Goal: Task Accomplishment & Management: Manage account settings

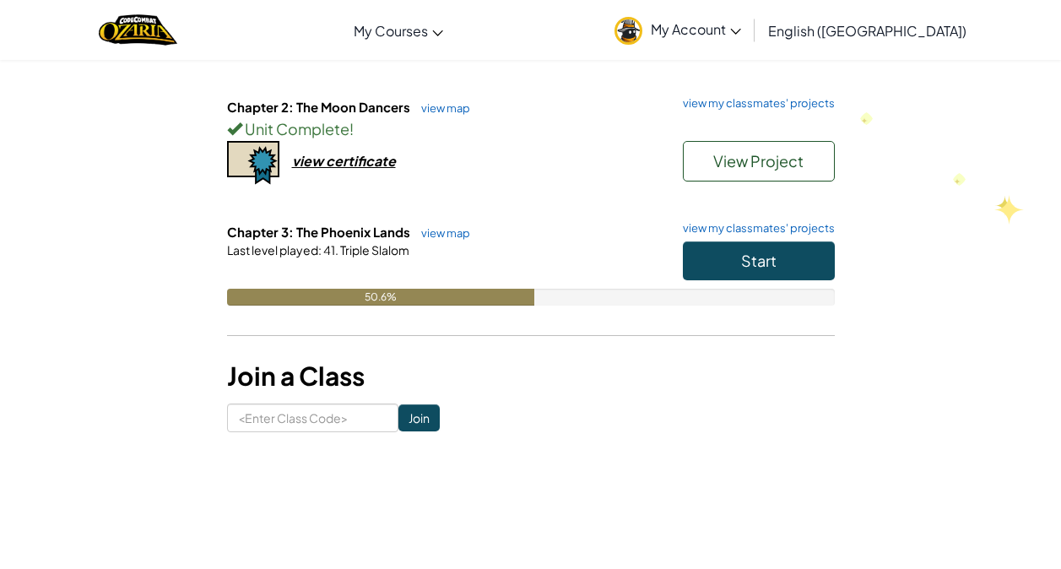
scroll to position [288, 0]
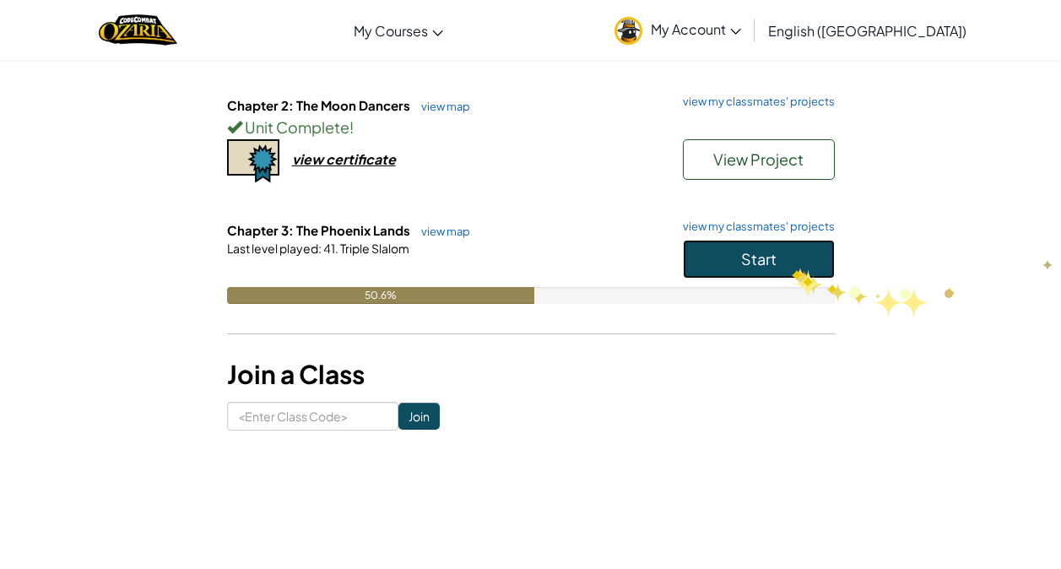
click at [792, 266] on button "Start" at bounding box center [759, 259] width 152 height 39
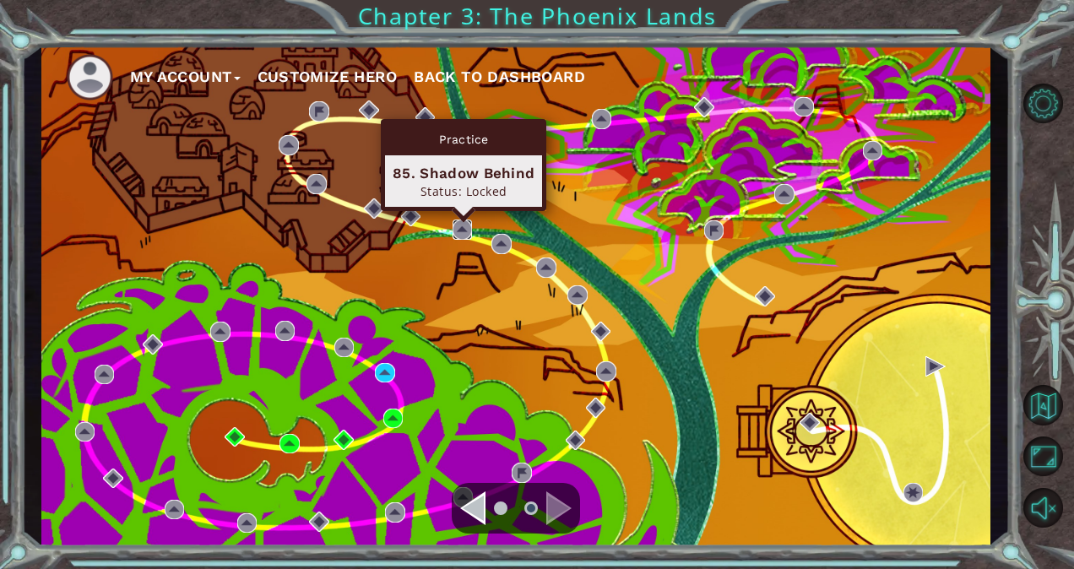
click at [461, 228] on img at bounding box center [462, 229] width 20 height 20
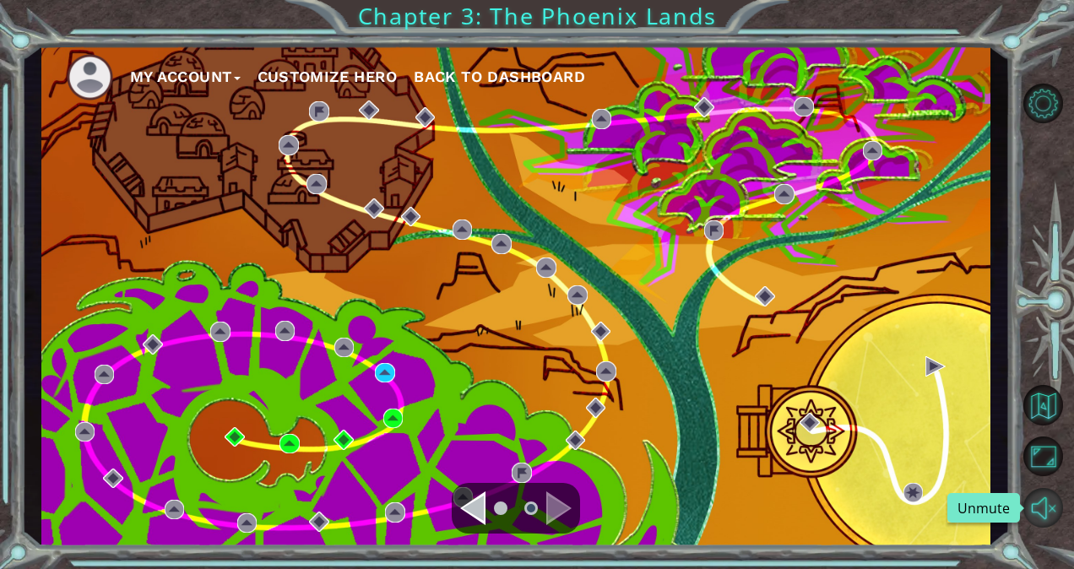
click at [1050, 503] on button "Unmute" at bounding box center [1043, 508] width 40 height 40
click at [1057, 508] on button "Mute" at bounding box center [1043, 508] width 40 height 40
click at [79, 77] on img at bounding box center [90, 77] width 46 height 46
click at [189, 73] on button "My Account" at bounding box center [185, 76] width 111 height 25
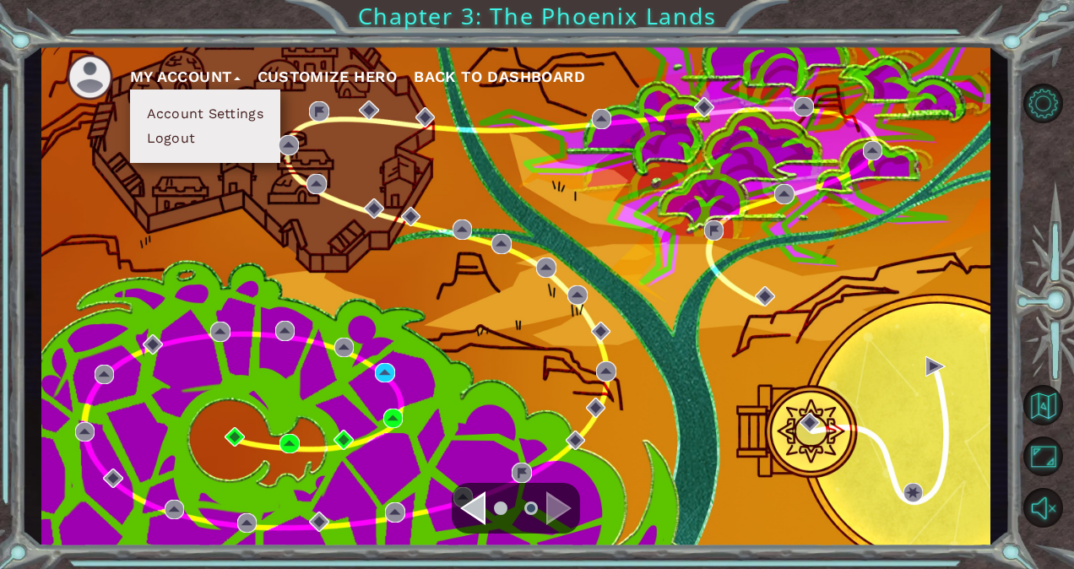
click at [313, 81] on button "Customize Hero" at bounding box center [327, 76] width 140 height 25
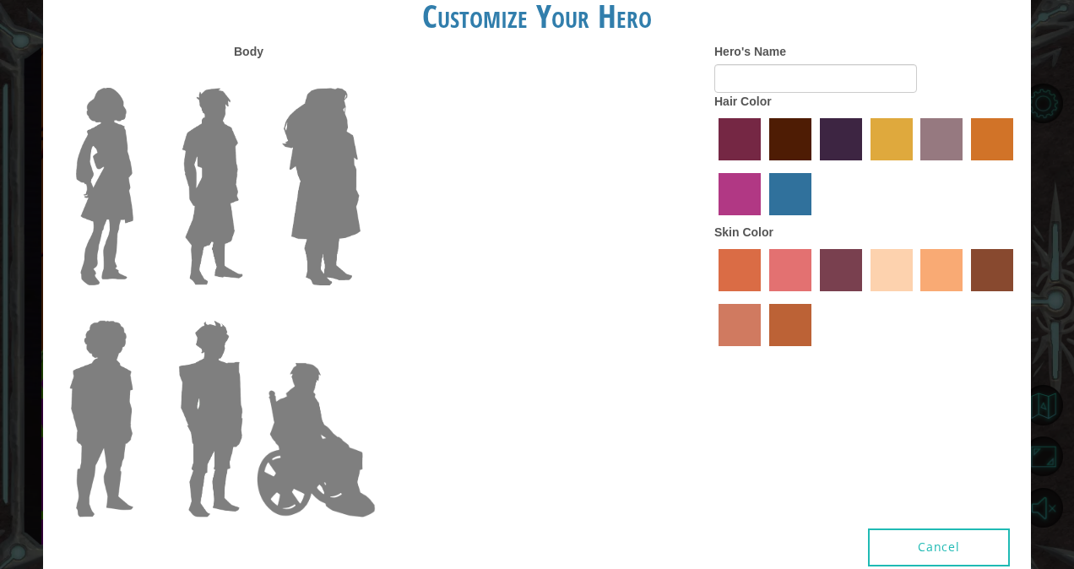
click at [315, 174] on img at bounding box center [321, 186] width 92 height 211
click at [360, 77] on input "Hero Amethyst" at bounding box center [360, 77] width 0 height 0
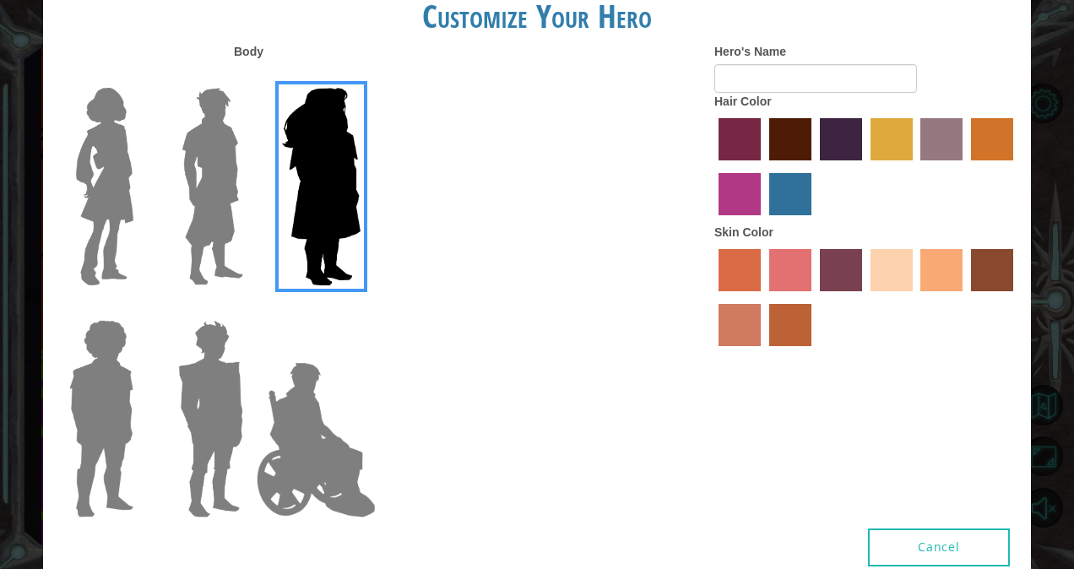
type input "Raspberry"
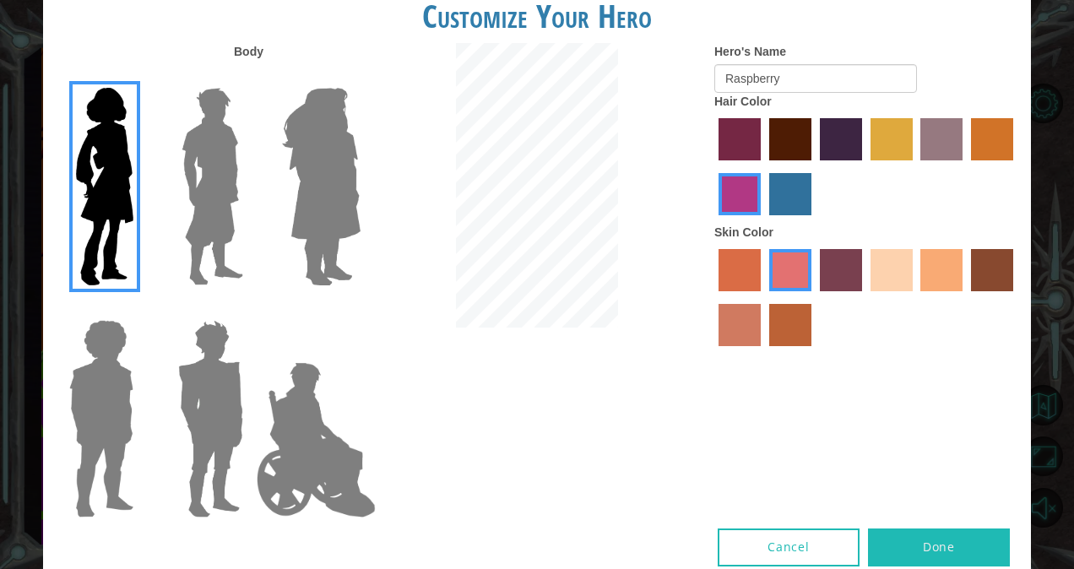
click at [345, 173] on img at bounding box center [321, 186] width 92 height 211
click at [360, 77] on input "Hero Amethyst" at bounding box center [360, 77] width 0 height 0
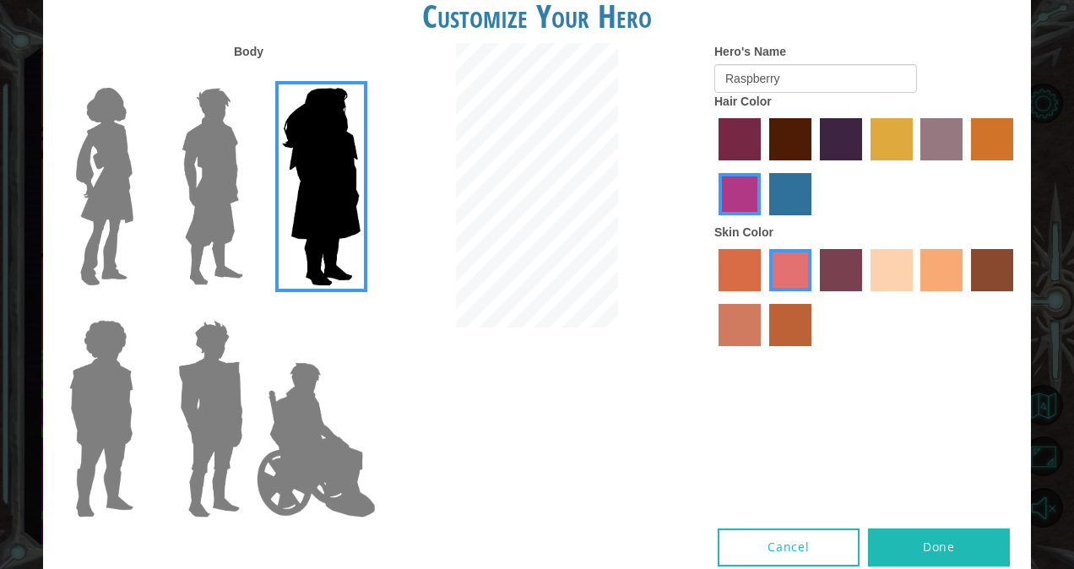
click at [179, 187] on img at bounding box center [212, 186] width 75 height 211
click at [250, 77] on input "Hero Lars" at bounding box center [250, 77] width 0 height 0
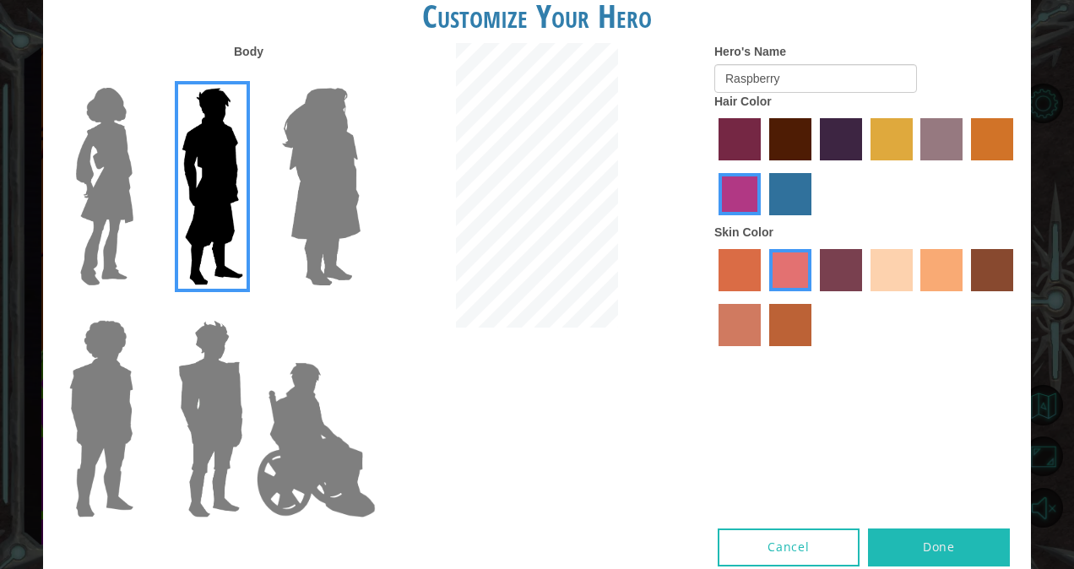
click at [110, 175] on img at bounding box center [104, 186] width 71 height 211
click at [140, 77] on input "Hero Connie" at bounding box center [140, 77] width 0 height 0
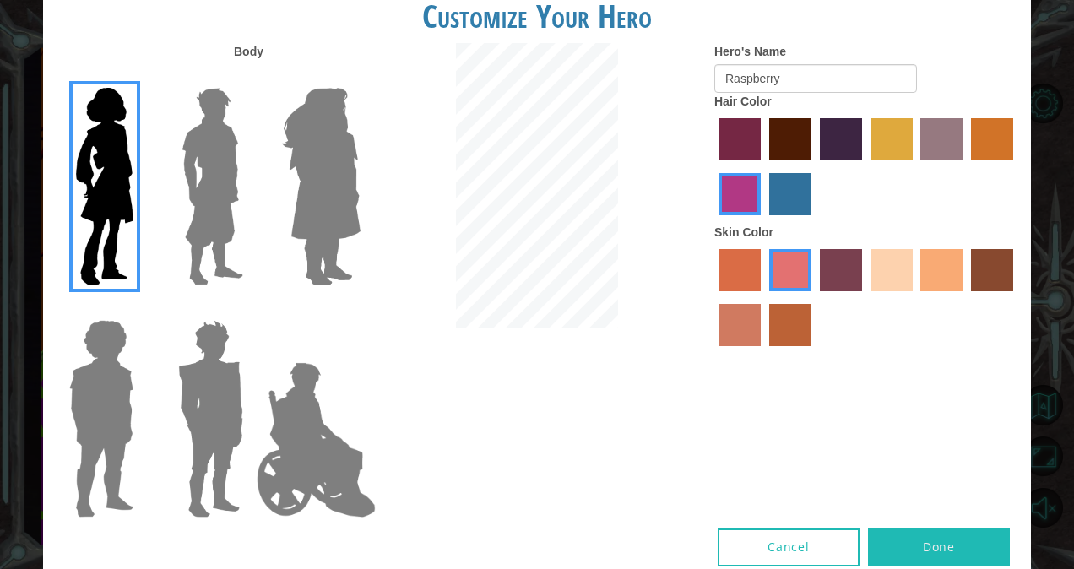
click at [218, 443] on img at bounding box center [210, 418] width 78 height 211
click at [250, 309] on input "Hero Garnet" at bounding box center [250, 309] width 0 height 0
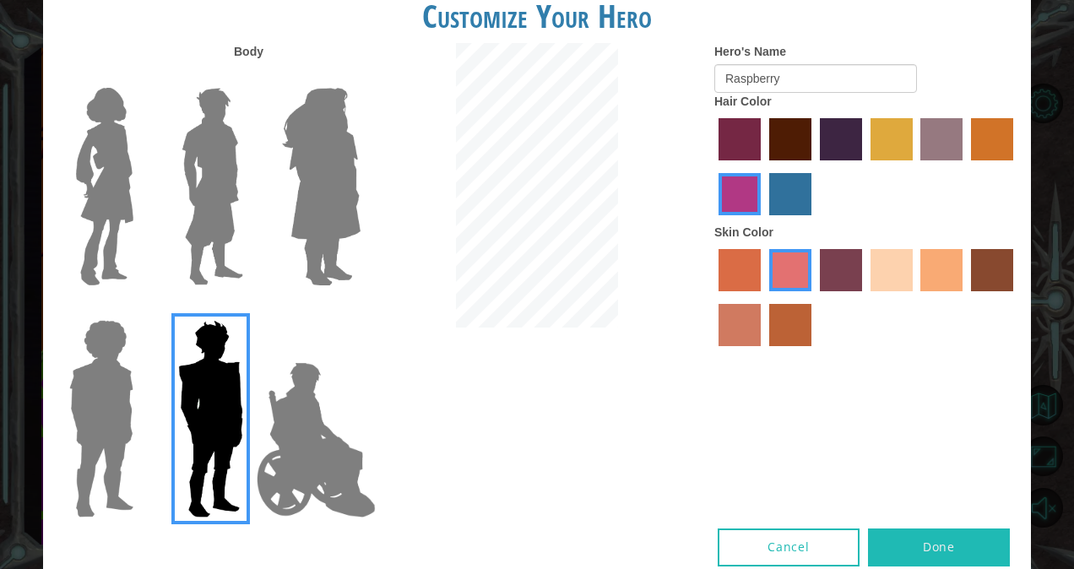
click at [112, 424] on img at bounding box center [101, 418] width 78 height 211
click at [140, 309] on input "Hero Steven" at bounding box center [140, 309] width 0 height 0
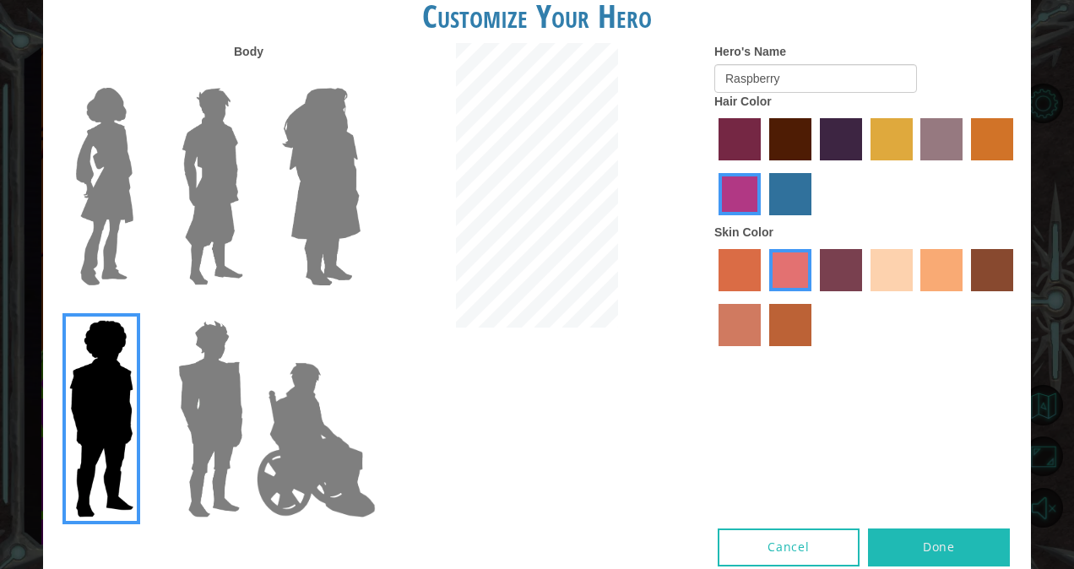
click at [287, 437] on img at bounding box center [316, 439] width 133 height 169
click at [360, 309] on input "Hero Jamie" at bounding box center [360, 309] width 0 height 0
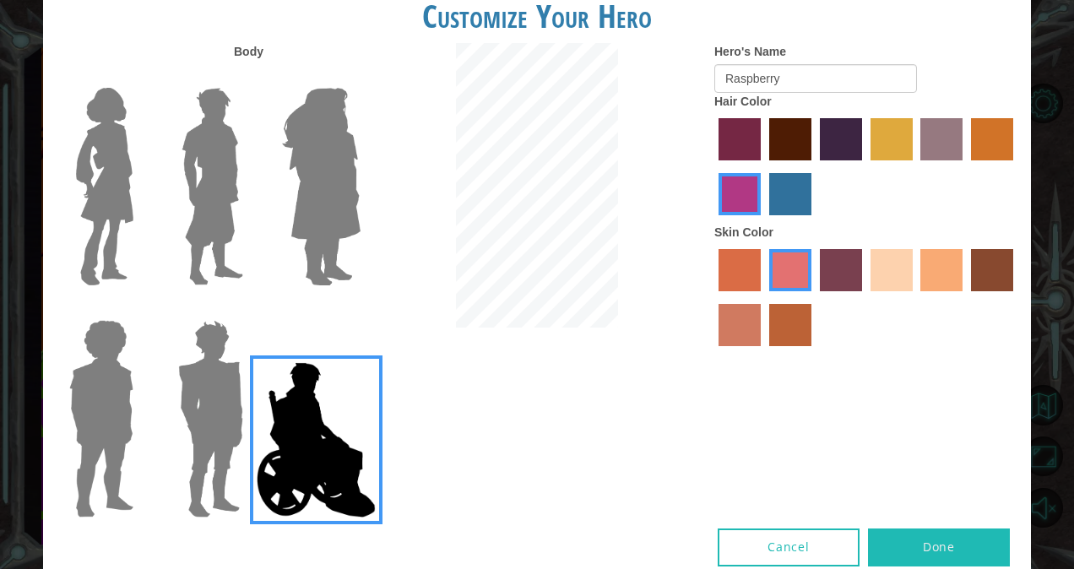
click at [78, 200] on img at bounding box center [104, 186] width 71 height 211
click at [140, 77] on input "Hero Connie" at bounding box center [140, 77] width 0 height 0
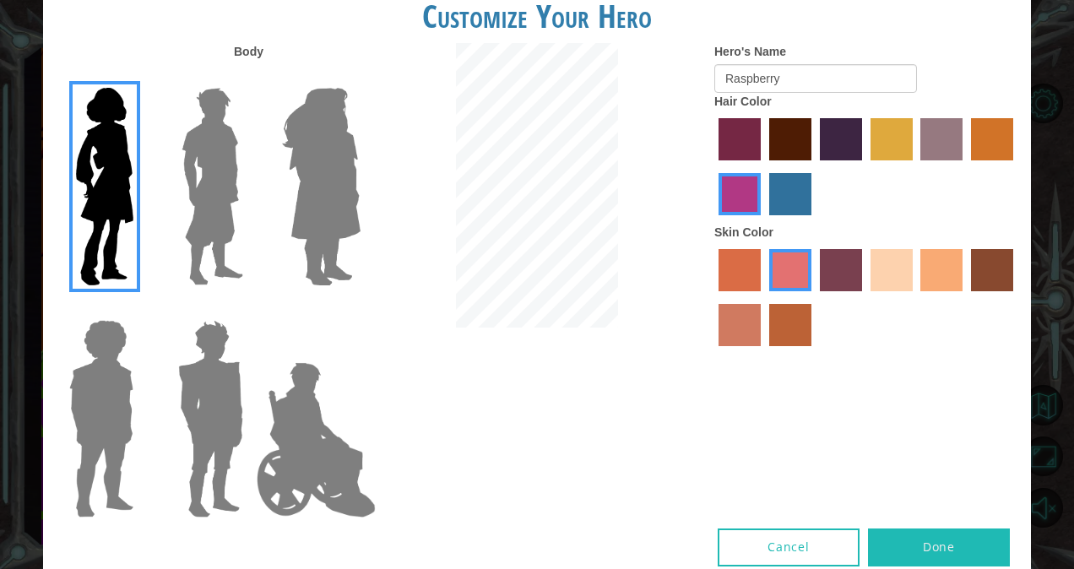
click at [334, 153] on img at bounding box center [321, 186] width 92 height 211
click at [360, 77] on input "Hero Amethyst" at bounding box center [360, 77] width 0 height 0
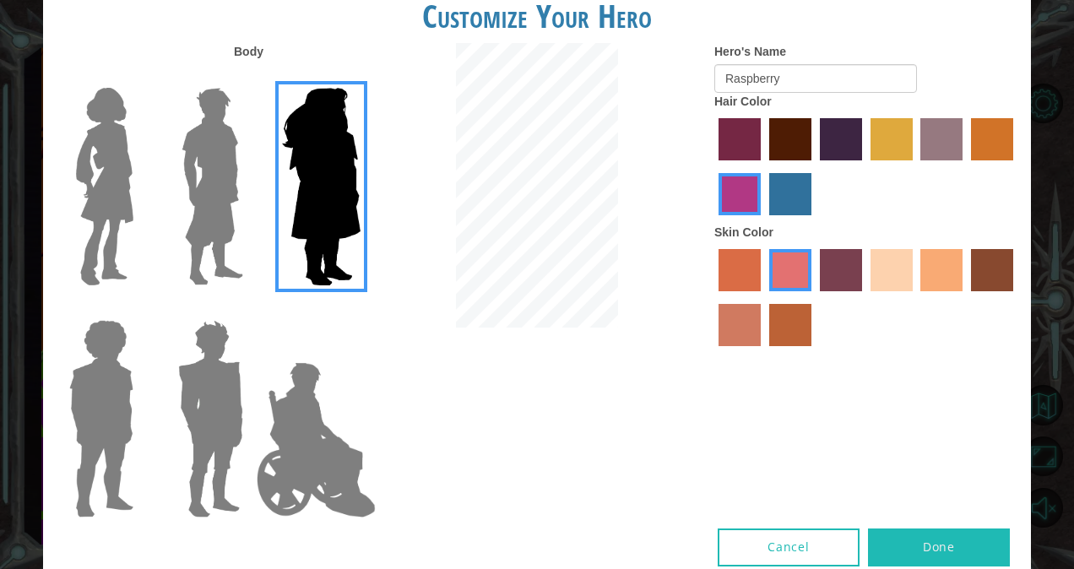
click at [100, 176] on img at bounding box center [104, 186] width 71 height 211
click at [140, 77] on input "Hero Connie" at bounding box center [140, 77] width 0 height 0
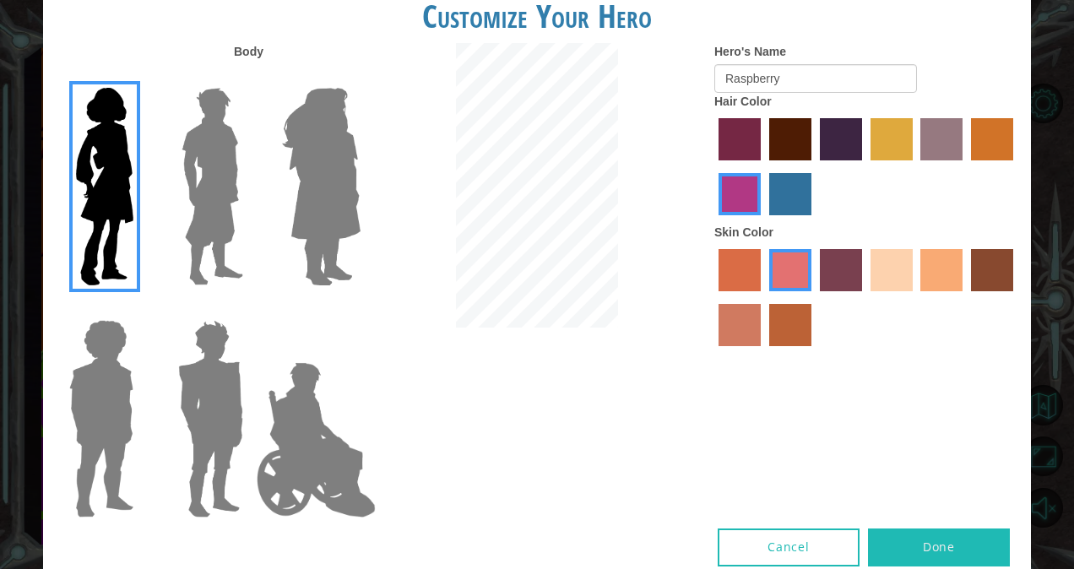
click at [792, 191] on label "lachmara hair color" at bounding box center [790, 194] width 42 height 42
click at [763, 221] on input "lachmara hair color" at bounding box center [763, 221] width 0 height 0
click at [926, 277] on label "tacao skin color" at bounding box center [941, 270] width 42 height 42
click at [915, 297] on input "tacao skin color" at bounding box center [915, 297] width 0 height 0
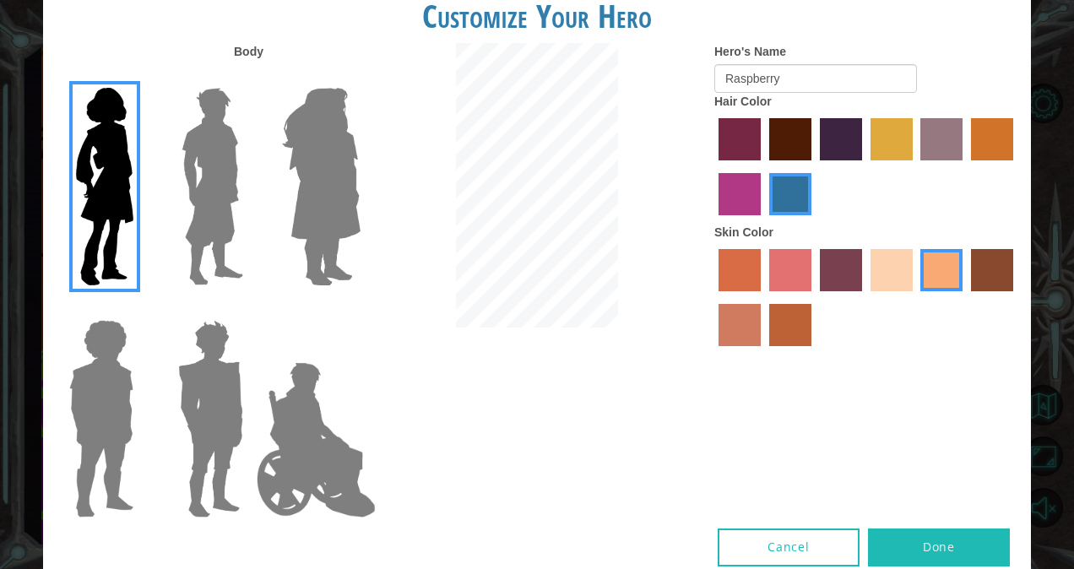
click at [727, 181] on label "medium red violet hair color" at bounding box center [739, 194] width 42 height 42
click at [1015, 166] on input "medium red violet hair color" at bounding box center [1015, 166] width 0 height 0
click at [780, 263] on label "froly skin color" at bounding box center [790, 270] width 42 height 42
click at [763, 297] on input "froly skin color" at bounding box center [763, 297] width 0 height 0
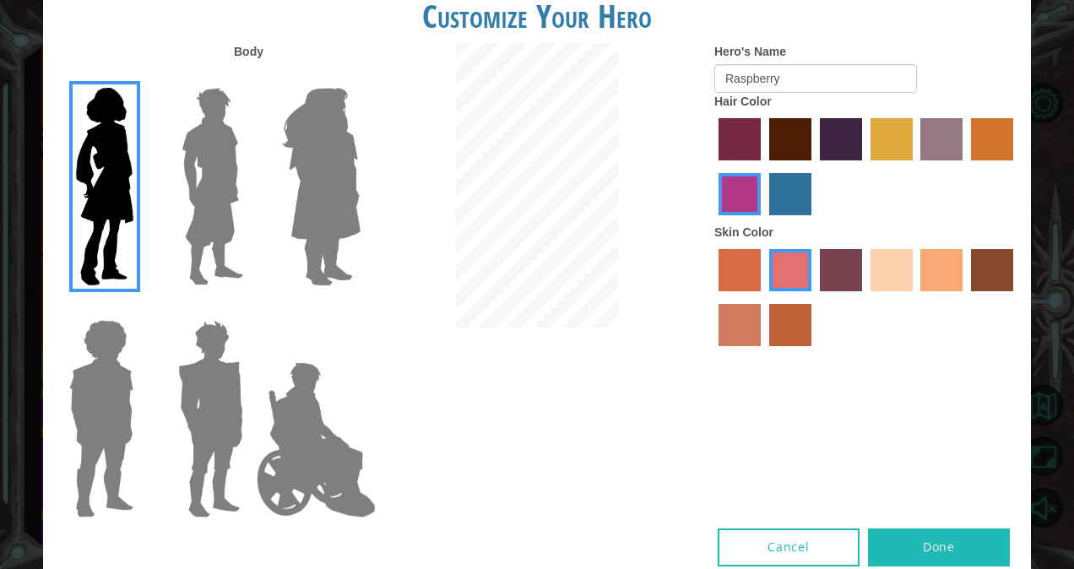
click at [728, 338] on label "burning sand skin color" at bounding box center [739, 325] width 42 height 42
click at [1015, 297] on input "burning sand skin color" at bounding box center [1015, 297] width 0 height 0
click at [736, 283] on label "sorbus skin color" at bounding box center [739, 270] width 42 height 42
click at [712, 297] on input "sorbus skin color" at bounding box center [712, 297] width 0 height 0
click at [769, 284] on label "froly skin color" at bounding box center [790, 270] width 42 height 42
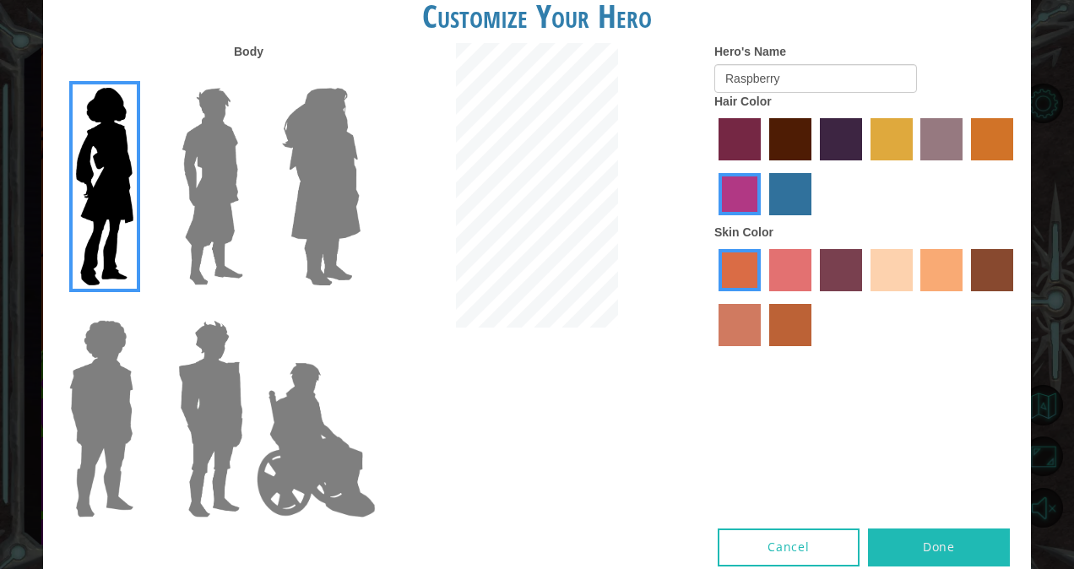
click at [763, 297] on input "froly skin color" at bounding box center [763, 297] width 0 height 0
